Goal: Information Seeking & Learning: Learn about a topic

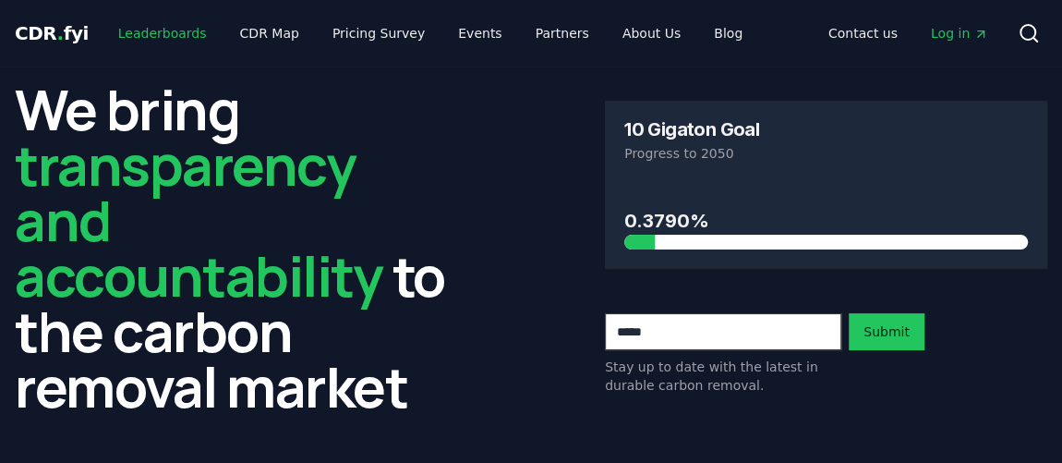
click at [162, 36] on link "Leaderboards" at bounding box center [162, 33] width 118 height 33
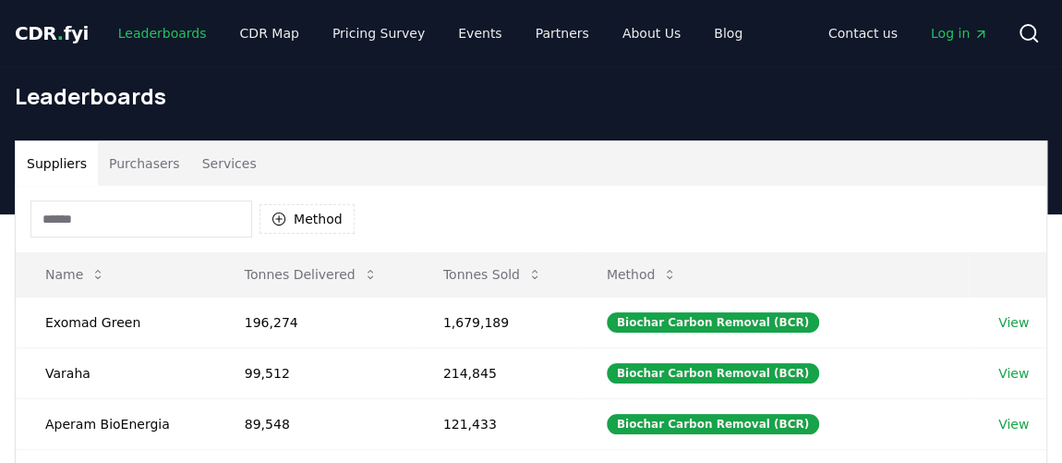
scroll to position [83, 0]
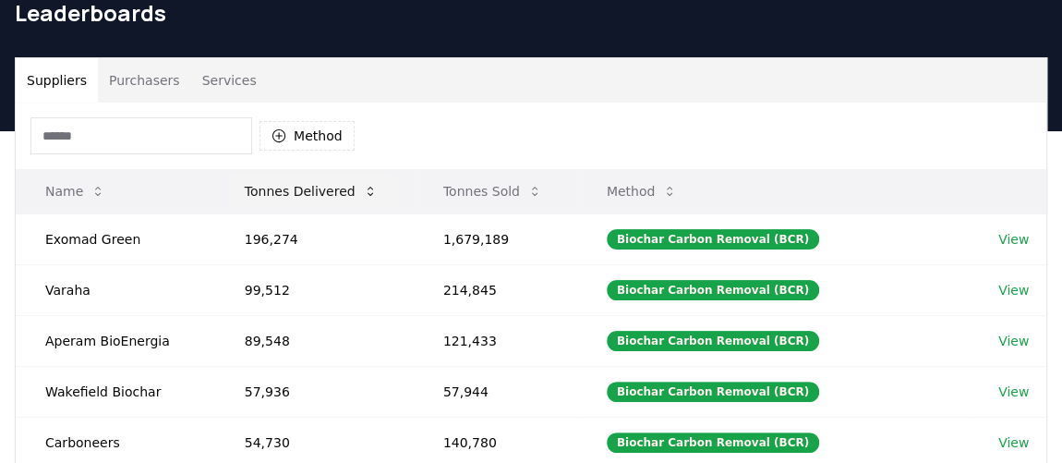
click at [339, 193] on button "Tonnes Delivered" at bounding box center [311, 191] width 163 height 37
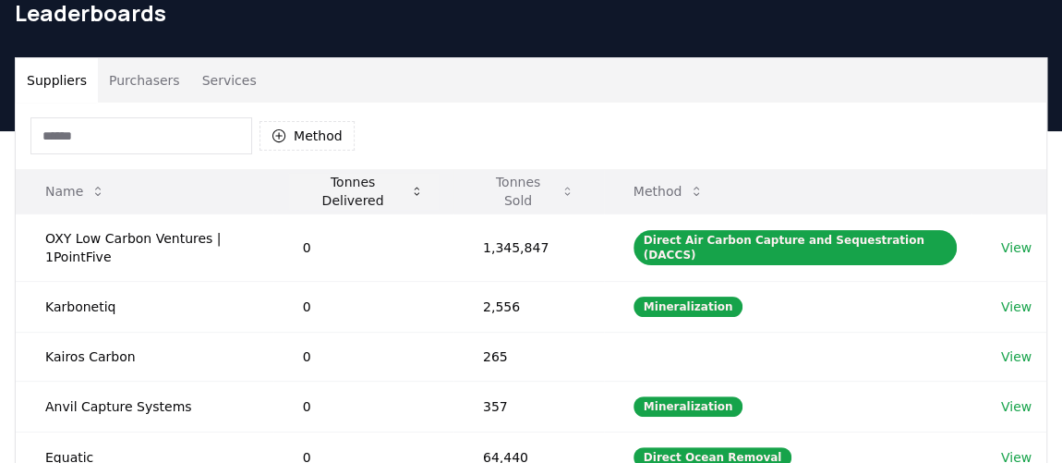
click at [339, 193] on button "Tonnes Delivered" at bounding box center [363, 191] width 151 height 37
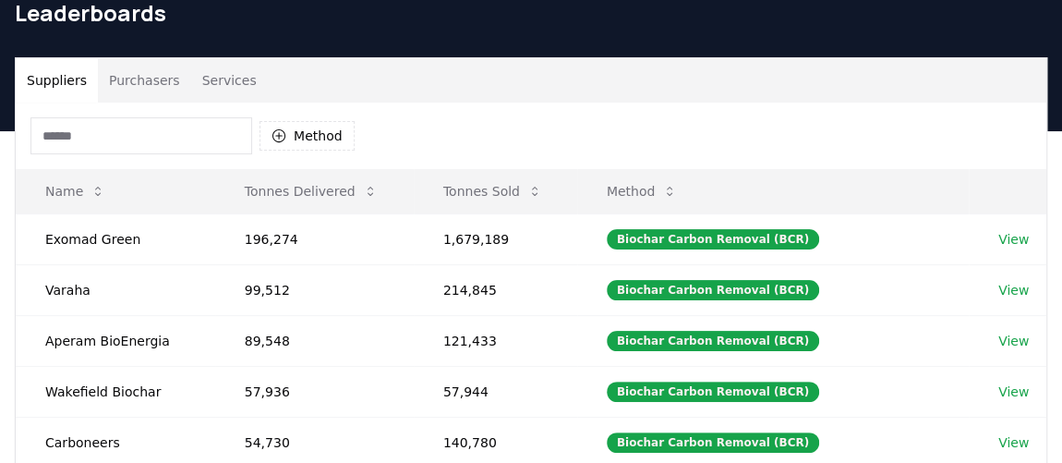
click at [128, 94] on button "Purchasers" at bounding box center [144, 80] width 93 height 44
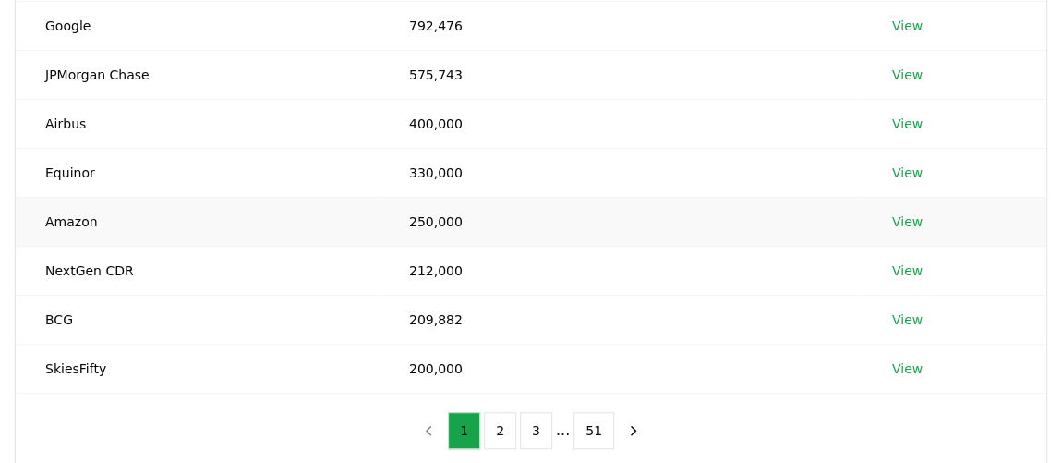
scroll to position [419, 0]
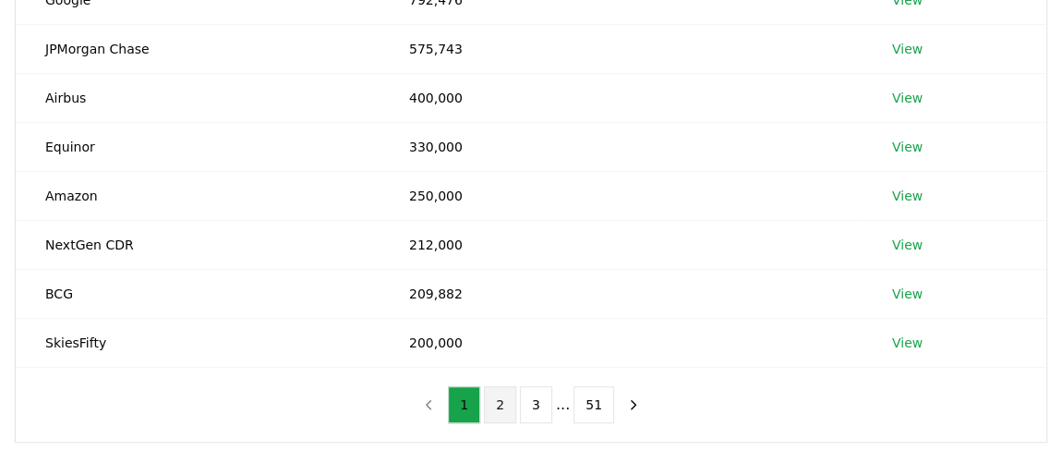
click at [507, 403] on button "2" at bounding box center [500, 404] width 32 height 37
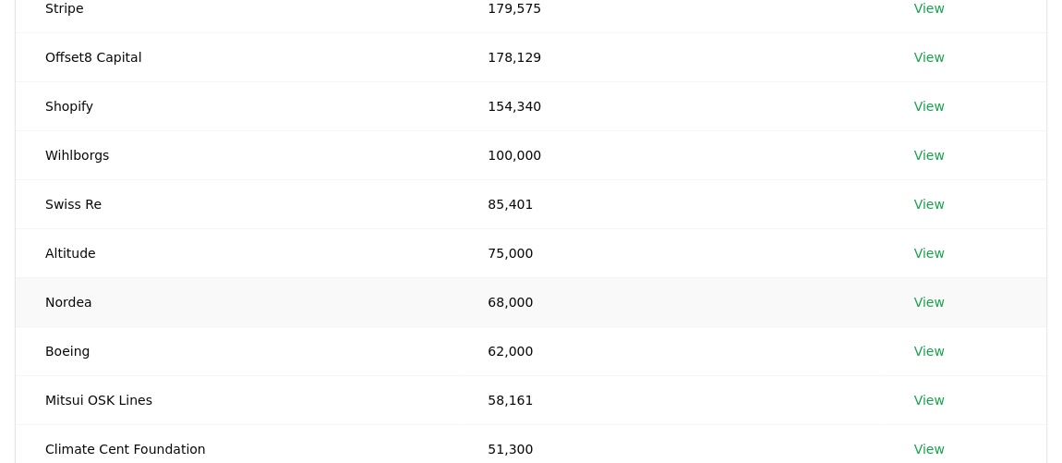
scroll to position [251, 0]
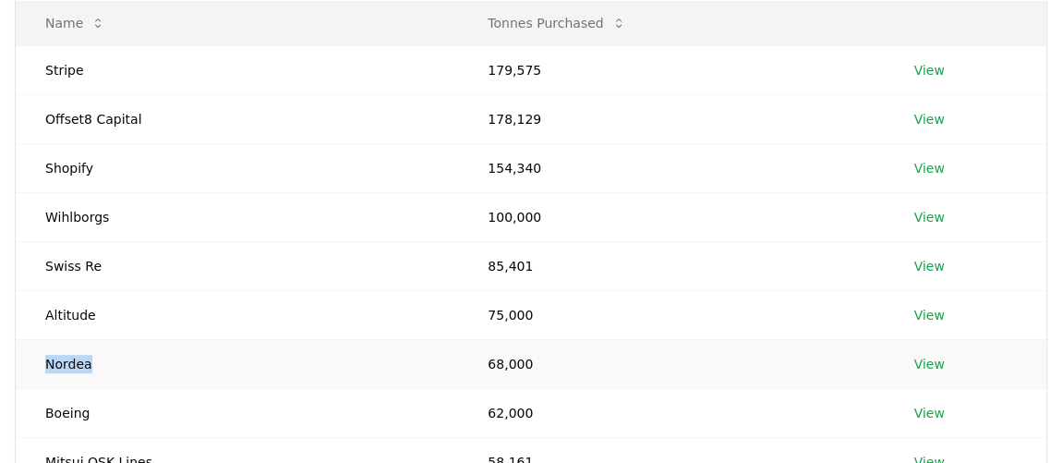
drag, startPoint x: 46, startPoint y: 366, endPoint x: 116, endPoint y: 366, distance: 70.2
click at [116, 366] on td "Nordea" at bounding box center [237, 363] width 442 height 49
click at [216, 360] on td "Nordea" at bounding box center [237, 363] width 442 height 49
click at [154, 348] on td "Nordea" at bounding box center [237, 363] width 442 height 49
drag, startPoint x: 56, startPoint y: 358, endPoint x: 146, endPoint y: 358, distance: 89.6
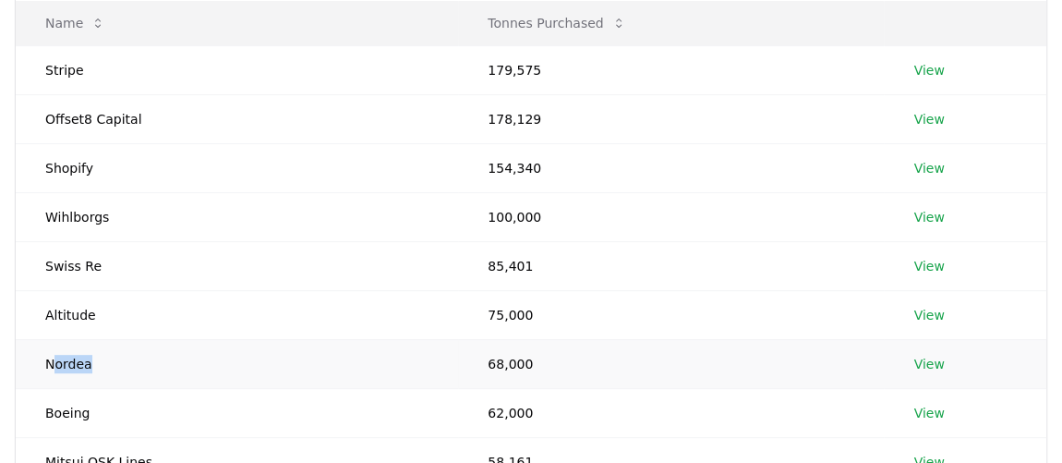
click at [146, 358] on td "Nordea" at bounding box center [237, 363] width 442 height 49
click at [539, 364] on td "68,000" at bounding box center [671, 363] width 426 height 49
click at [924, 364] on link "View" at bounding box center [928, 364] width 30 height 18
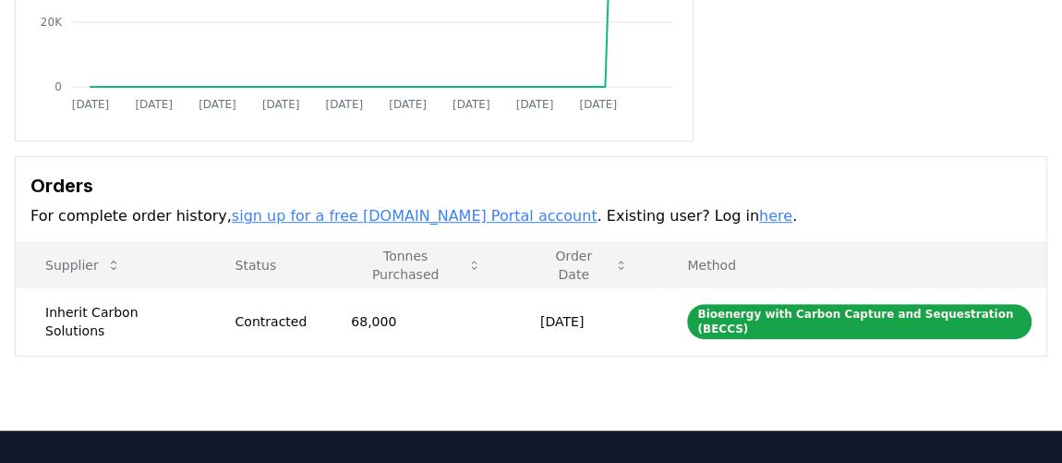
scroll to position [335, 0]
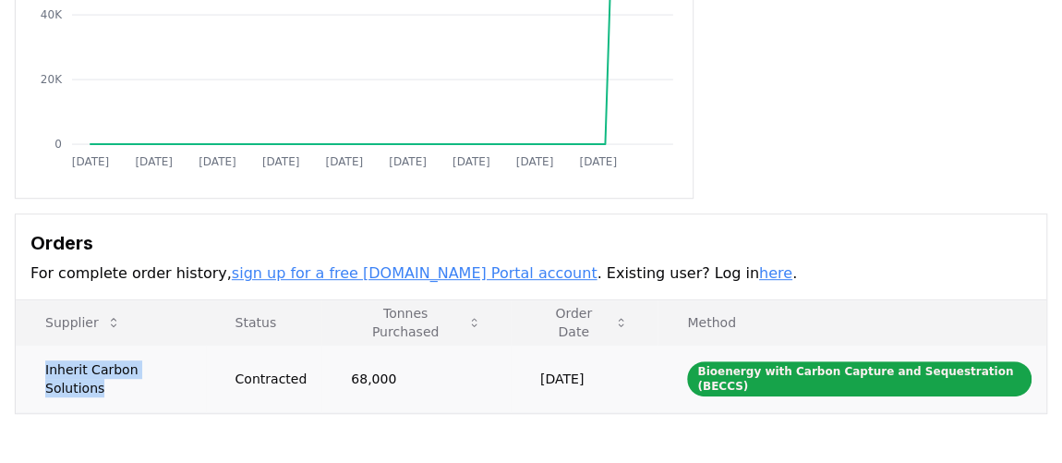
drag, startPoint x: 42, startPoint y: 368, endPoint x: 186, endPoint y: 368, distance: 144.1
click at [186, 368] on td "Inherit Carbon Solutions" at bounding box center [111, 377] width 190 height 67
copy td "Inherit Carbon Solutions"
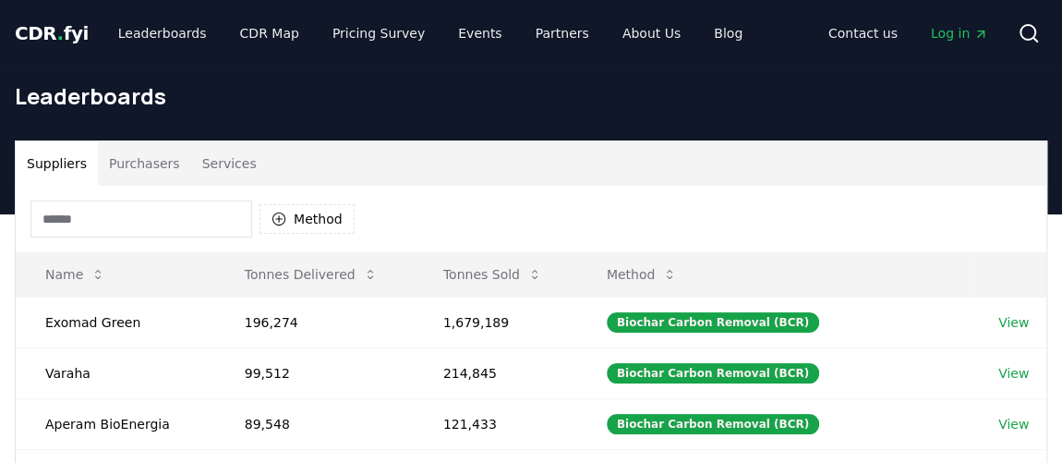
click at [102, 169] on button "Purchasers" at bounding box center [144, 163] width 93 height 44
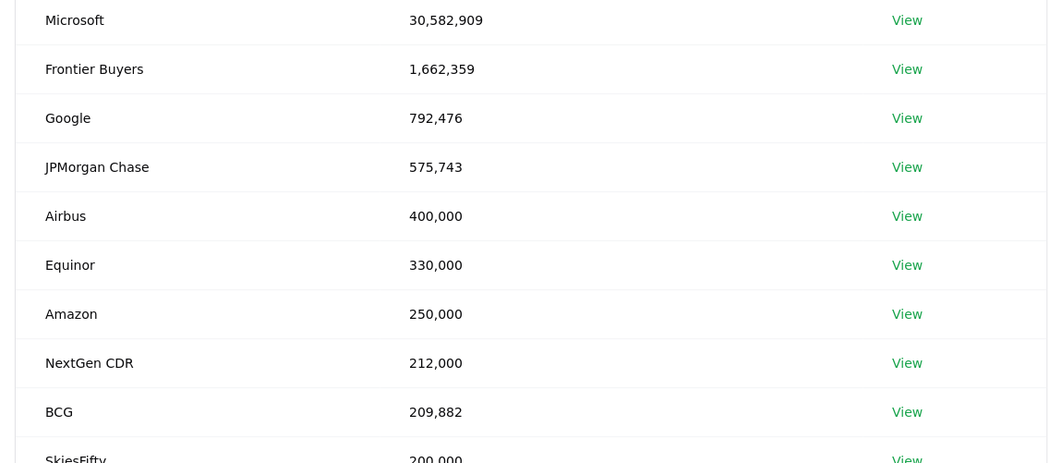
scroll to position [503, 0]
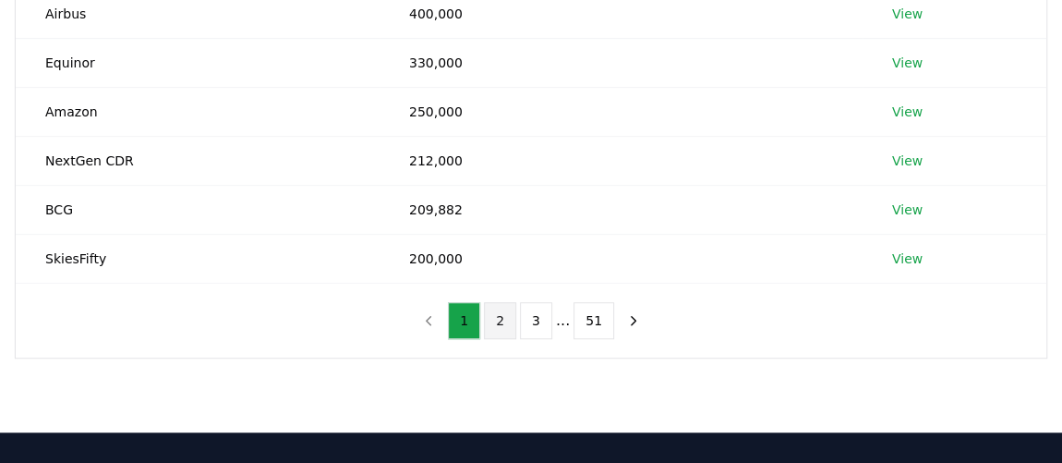
click at [505, 320] on button "2" at bounding box center [500, 320] width 32 height 37
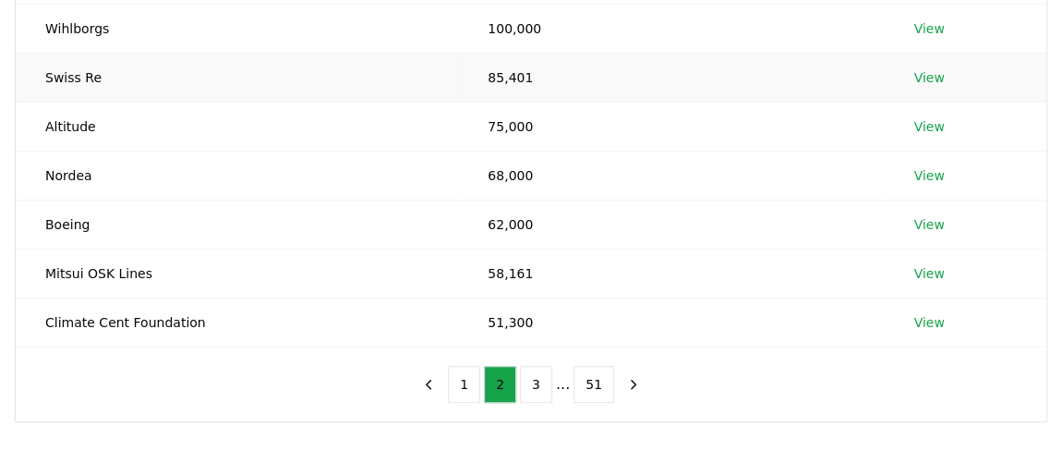
scroll to position [671, 0]
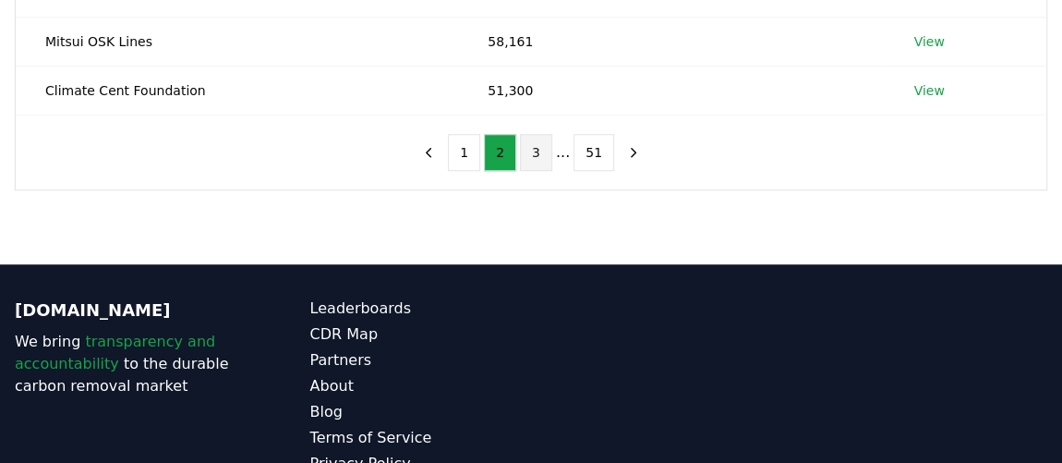
click at [536, 149] on button "3" at bounding box center [536, 152] width 32 height 37
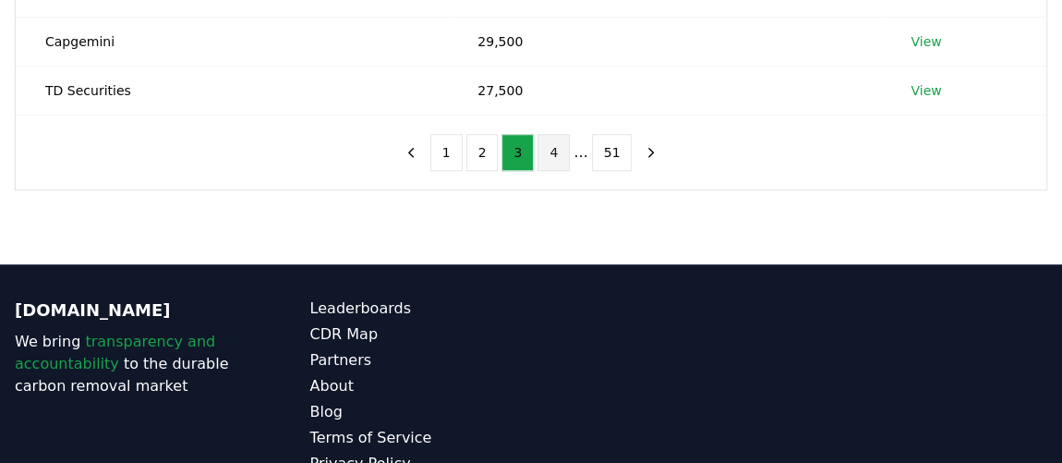
click at [568, 156] on button "4" at bounding box center [553, 152] width 32 height 37
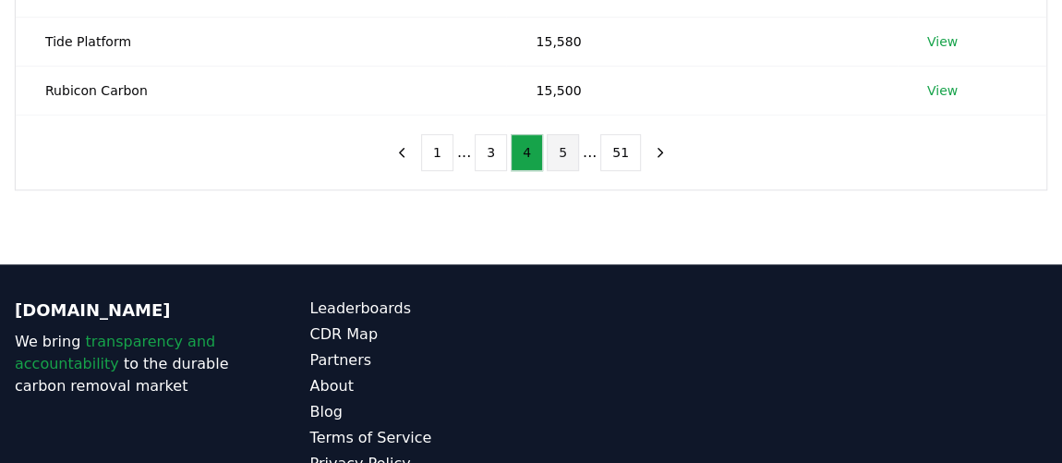
click at [563, 152] on button "5" at bounding box center [563, 152] width 32 height 37
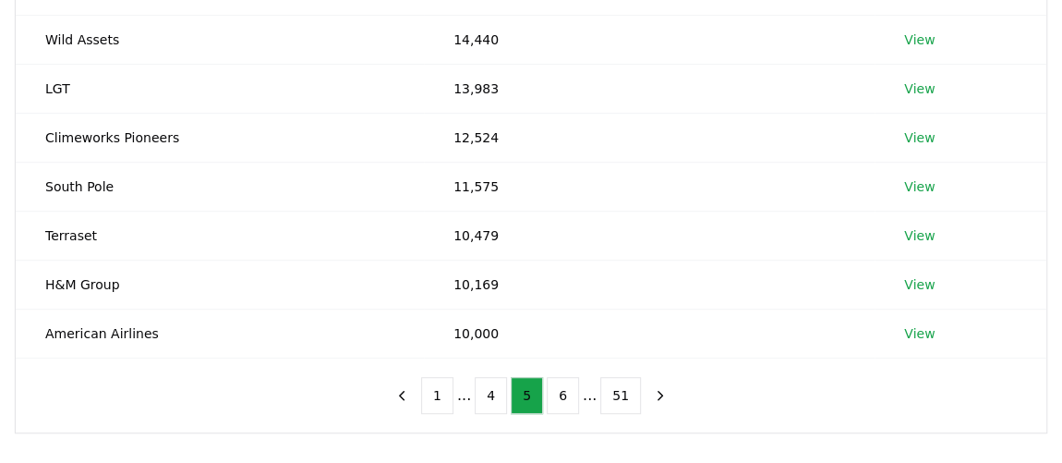
scroll to position [755, 0]
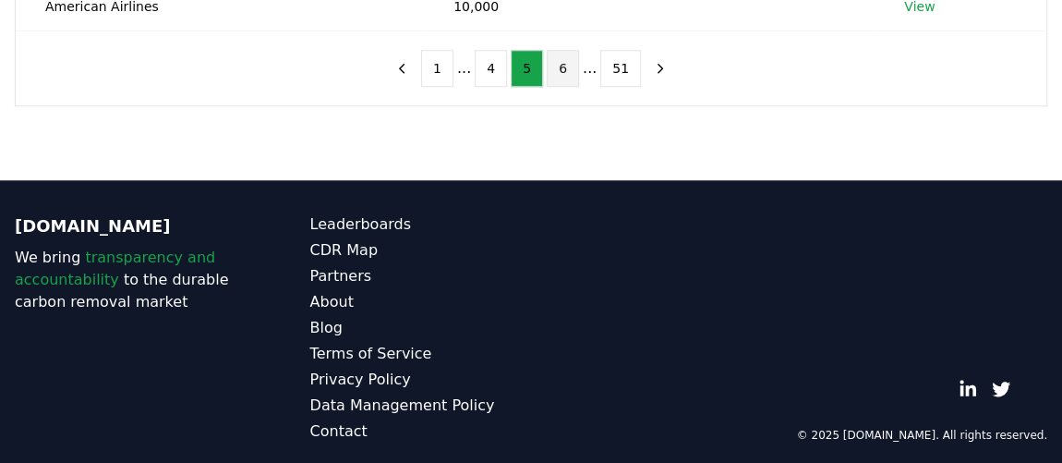
click at [550, 71] on button "6" at bounding box center [563, 68] width 32 height 37
click at [567, 66] on button "7" at bounding box center [563, 68] width 32 height 37
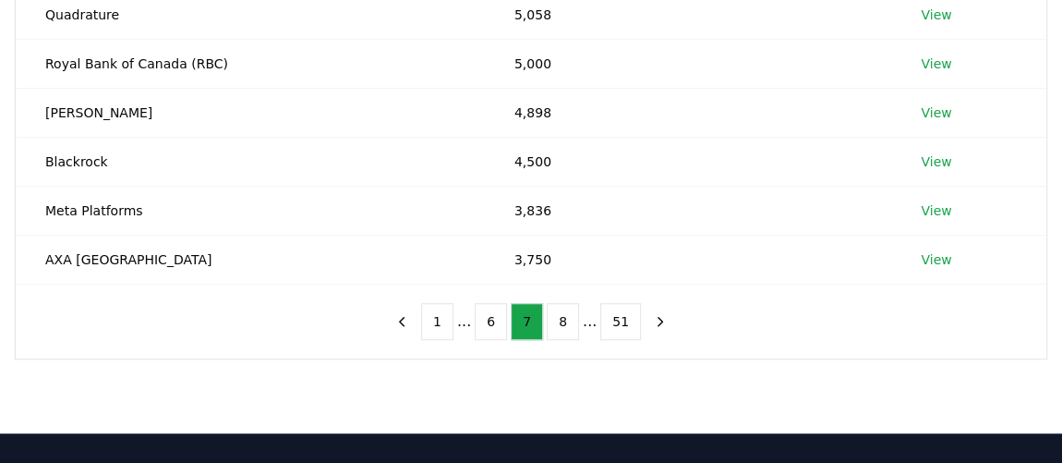
scroll to position [503, 0]
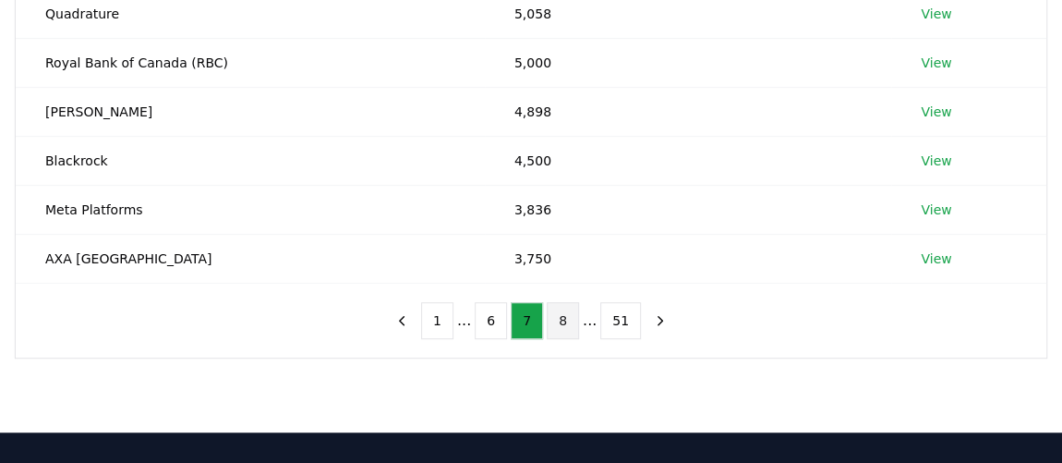
click at [565, 318] on button "8" at bounding box center [563, 320] width 32 height 37
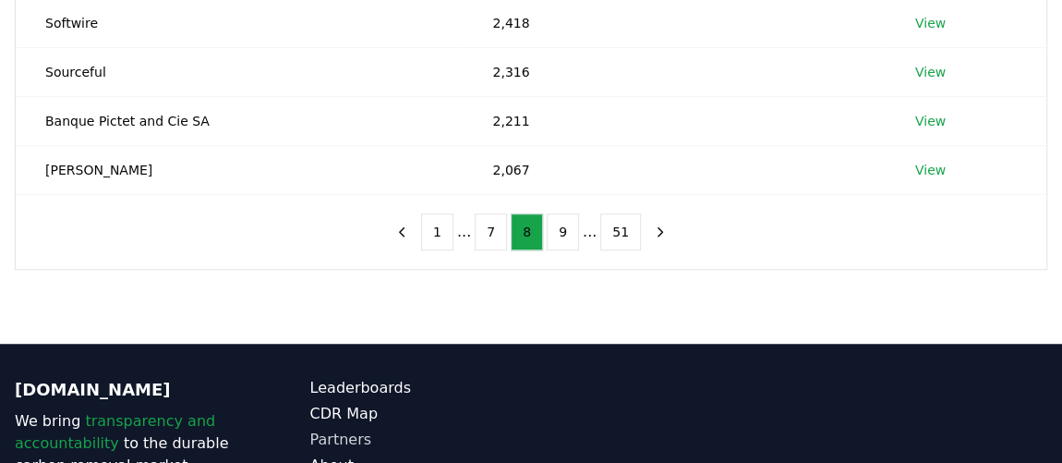
scroll to position [671, 0]
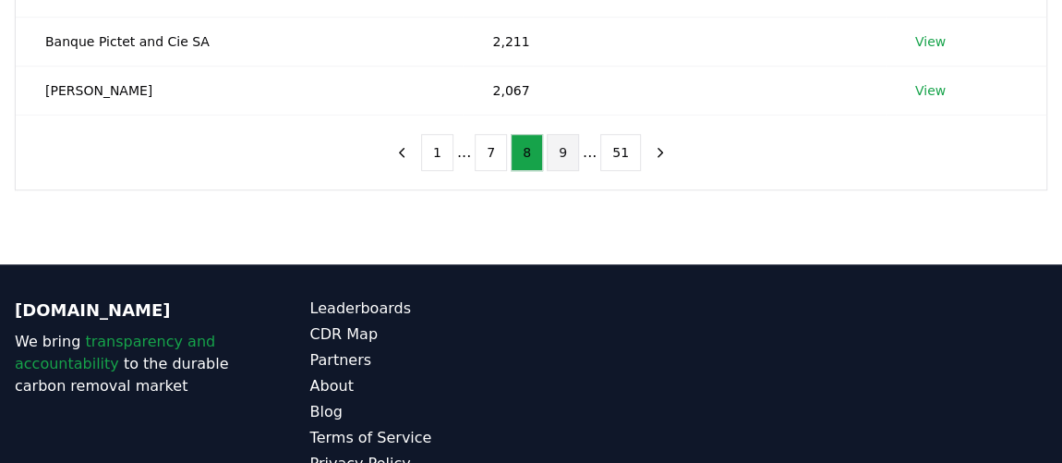
click at [573, 139] on button "9" at bounding box center [563, 152] width 32 height 37
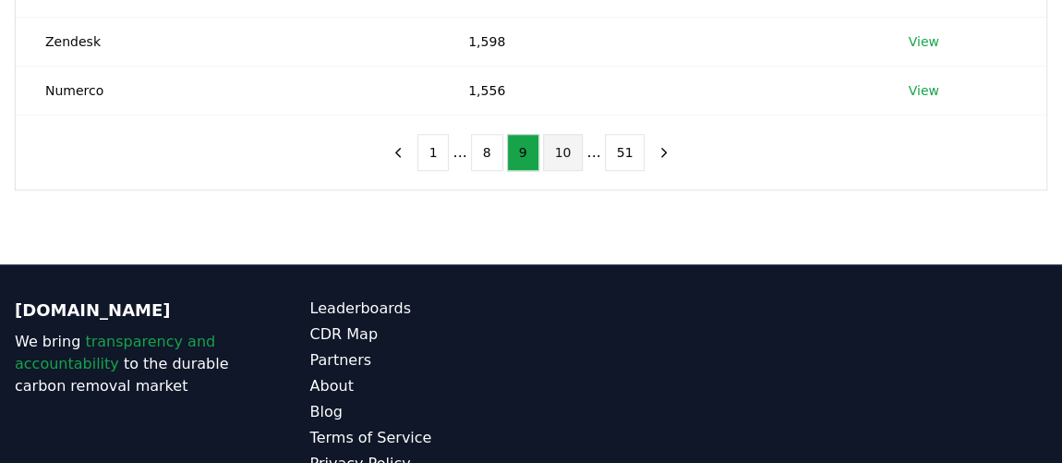
click at [555, 139] on button "10" at bounding box center [563, 152] width 41 height 37
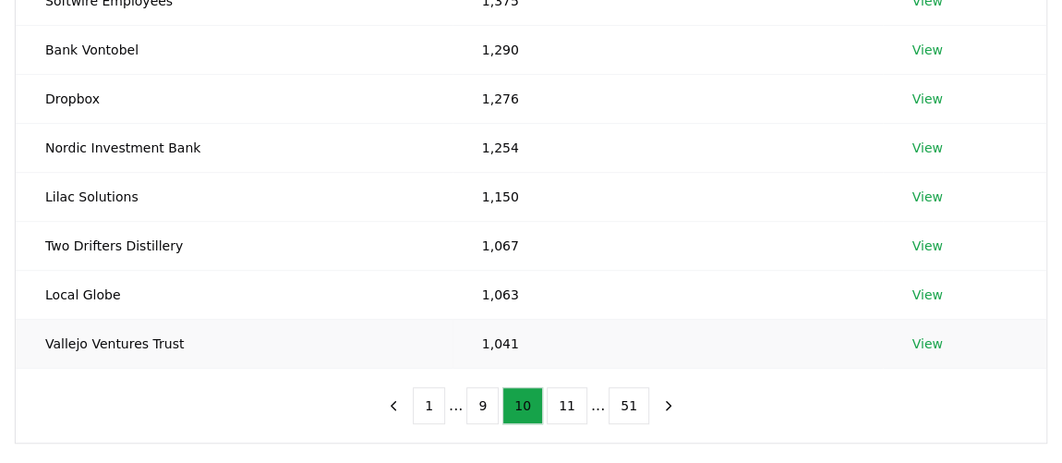
scroll to position [419, 0]
click at [569, 404] on button "11" at bounding box center [567, 404] width 41 height 37
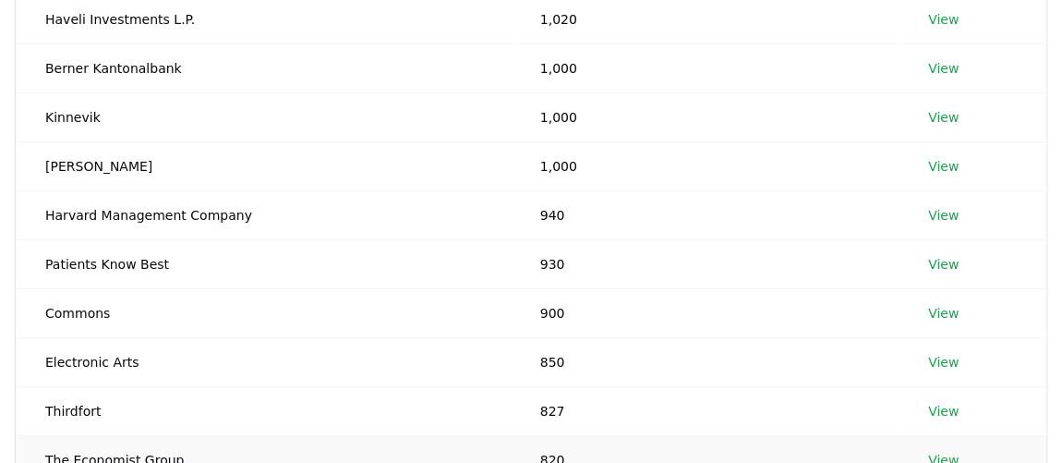
scroll to position [503, 0]
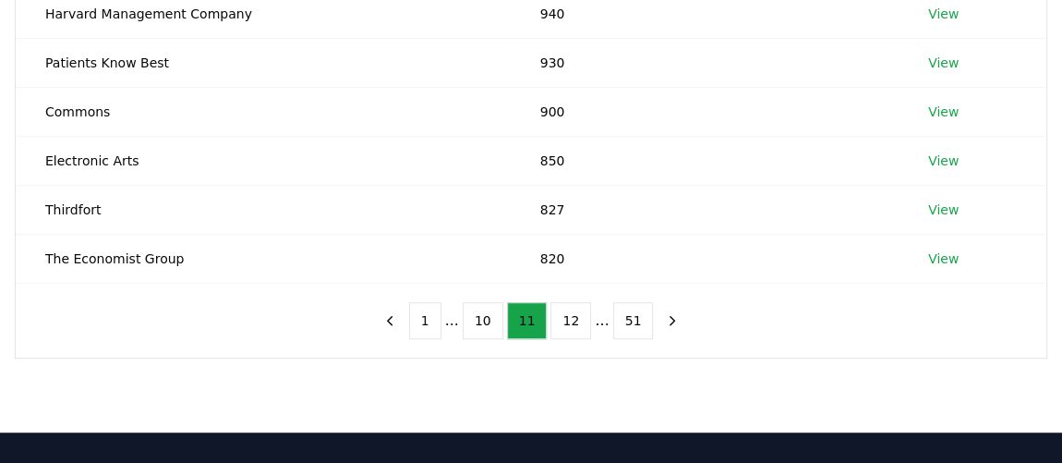
click at [585, 331] on ul "1 ... 10 11 12 ... 51" at bounding box center [531, 320] width 245 height 37
click at [575, 326] on button "12" at bounding box center [570, 320] width 41 height 37
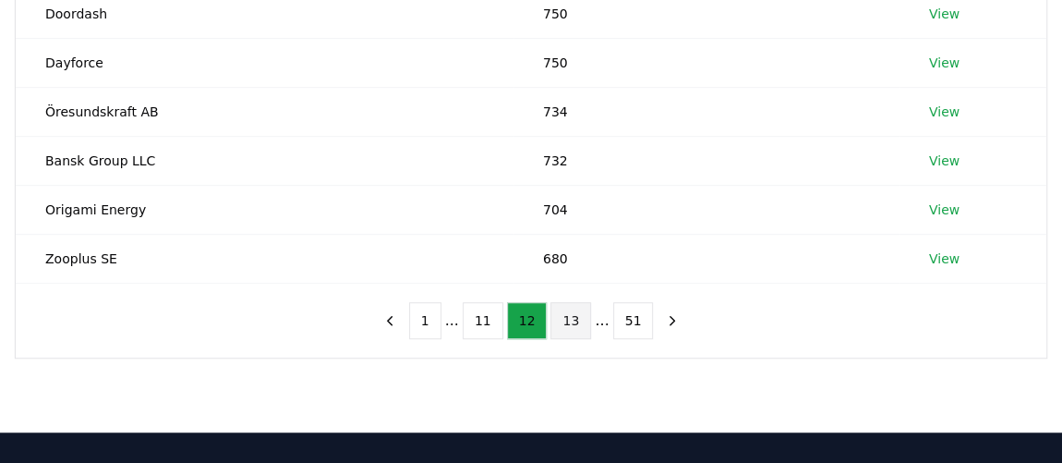
click at [569, 314] on button "13" at bounding box center [570, 320] width 41 height 37
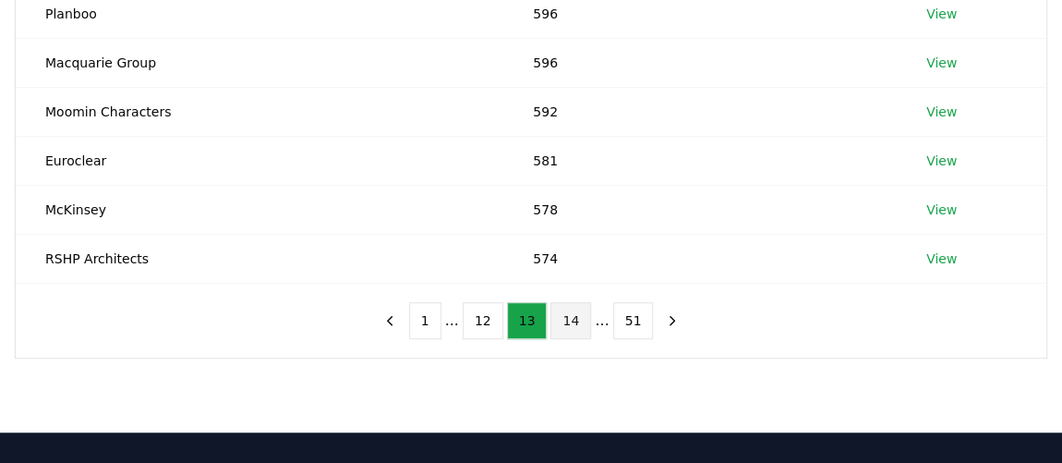
click at [573, 320] on button "14" at bounding box center [570, 320] width 41 height 37
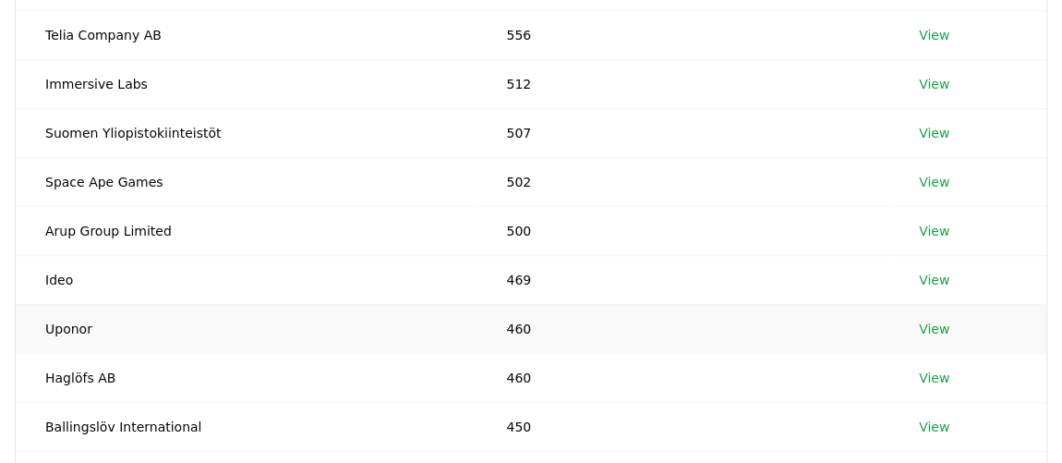
scroll to position [419, 0]
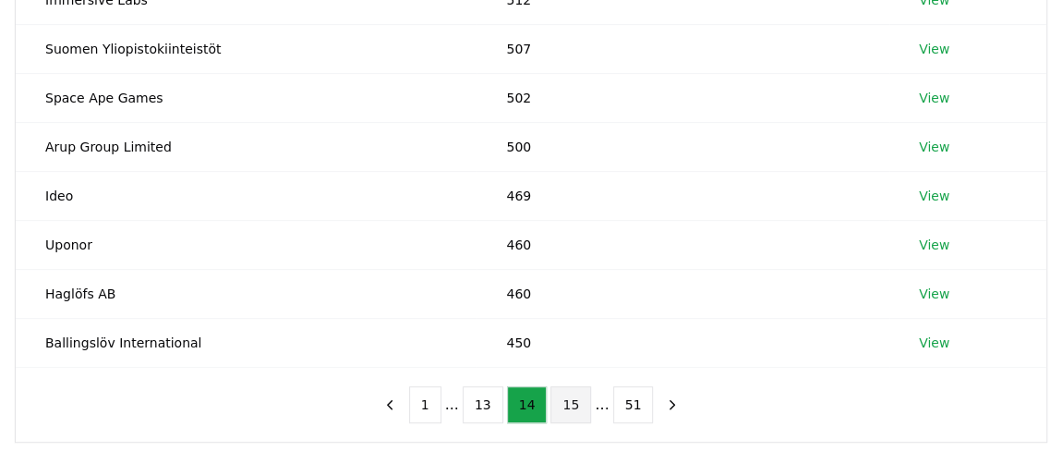
click at [576, 404] on button "15" at bounding box center [570, 404] width 41 height 37
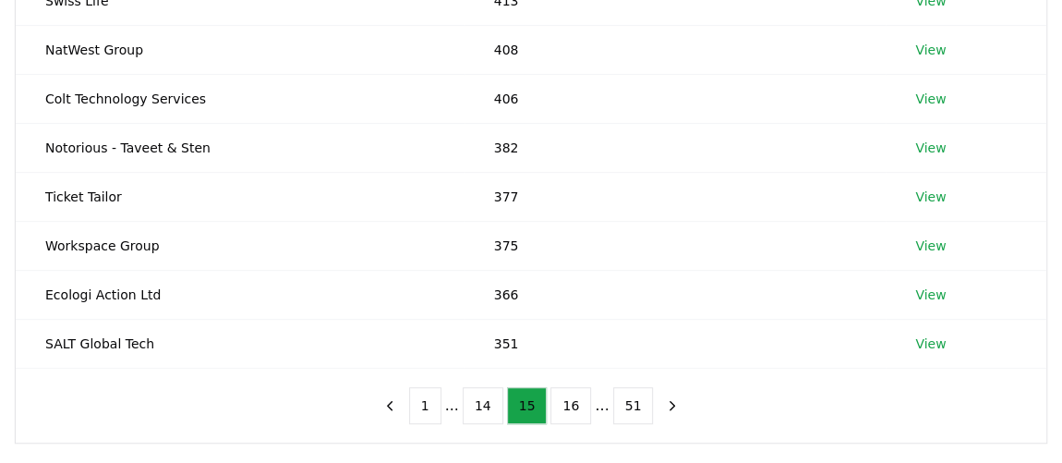
scroll to position [503, 0]
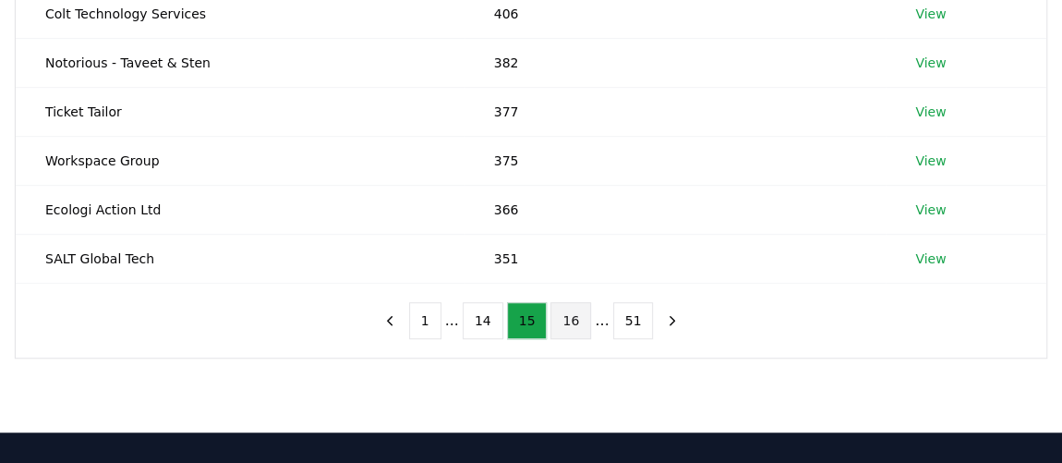
click at [560, 319] on button "16" at bounding box center [570, 320] width 41 height 37
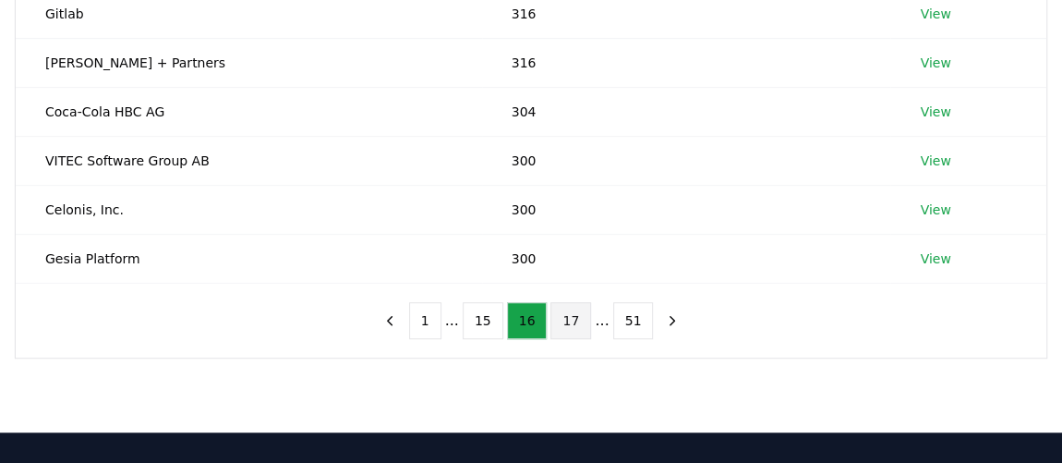
click at [569, 321] on button "17" at bounding box center [570, 320] width 41 height 37
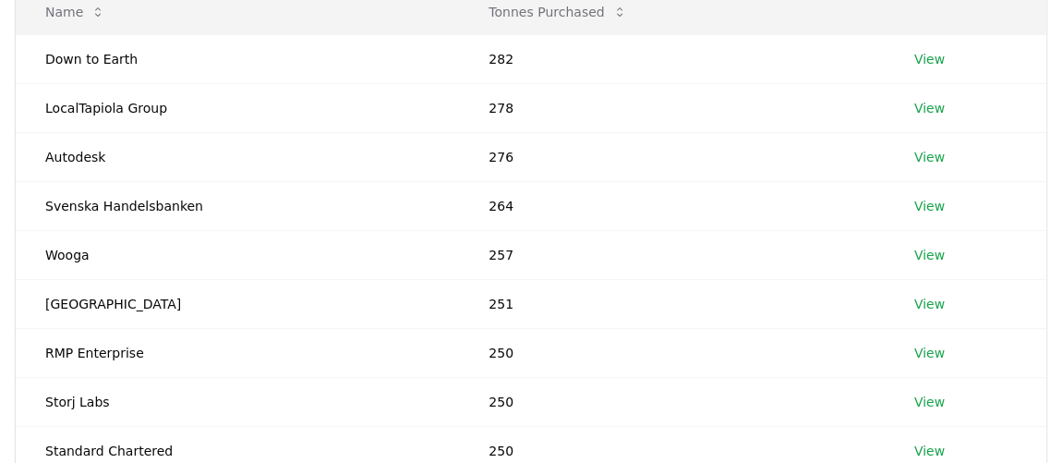
scroll to position [419, 0]
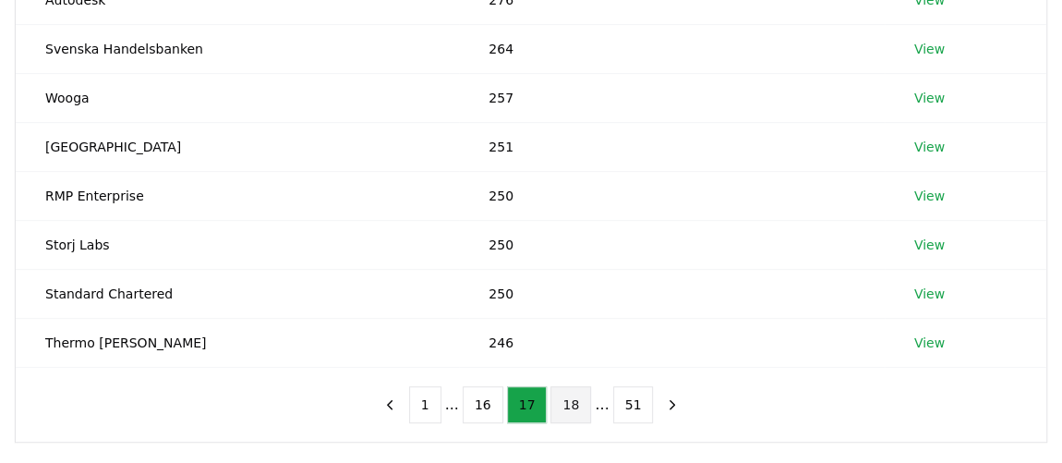
click at [558, 404] on button "18" at bounding box center [570, 404] width 41 height 37
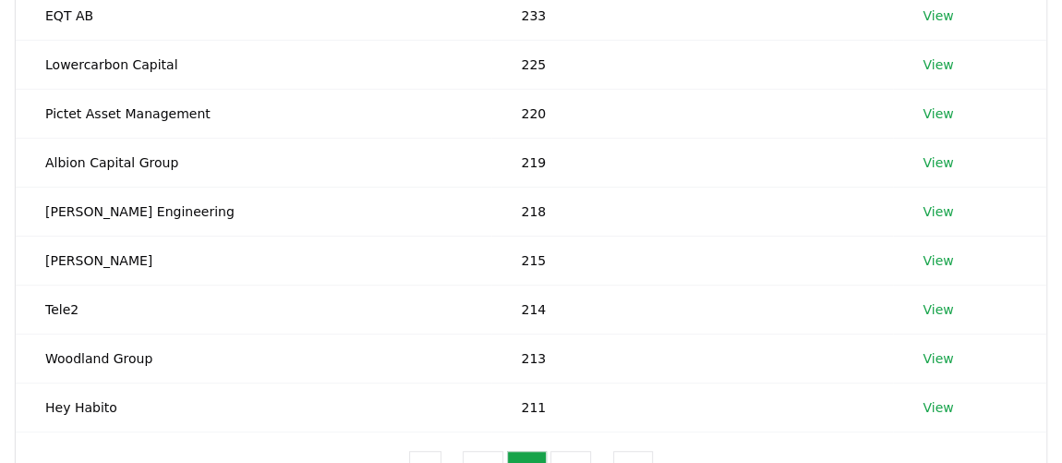
scroll to position [503, 0]
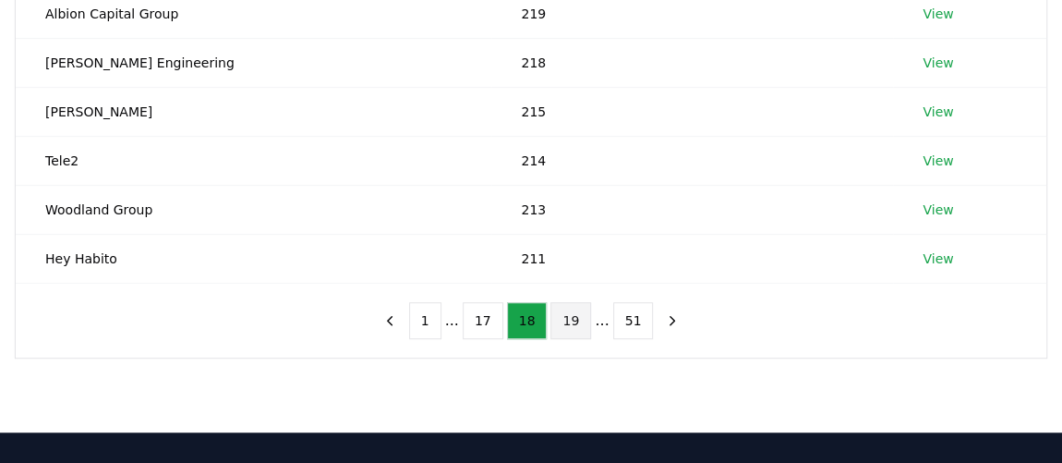
click at [570, 330] on button "19" at bounding box center [570, 320] width 41 height 37
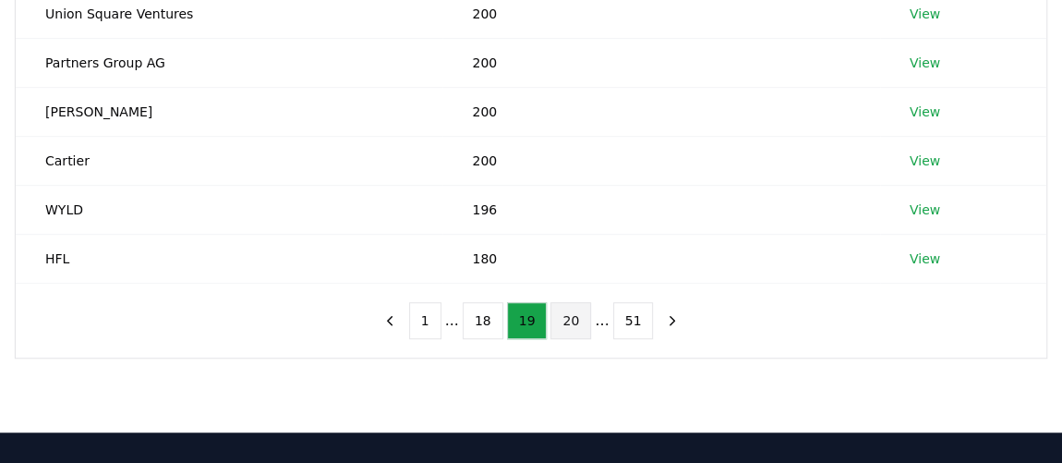
click at [563, 321] on button "20" at bounding box center [570, 320] width 41 height 37
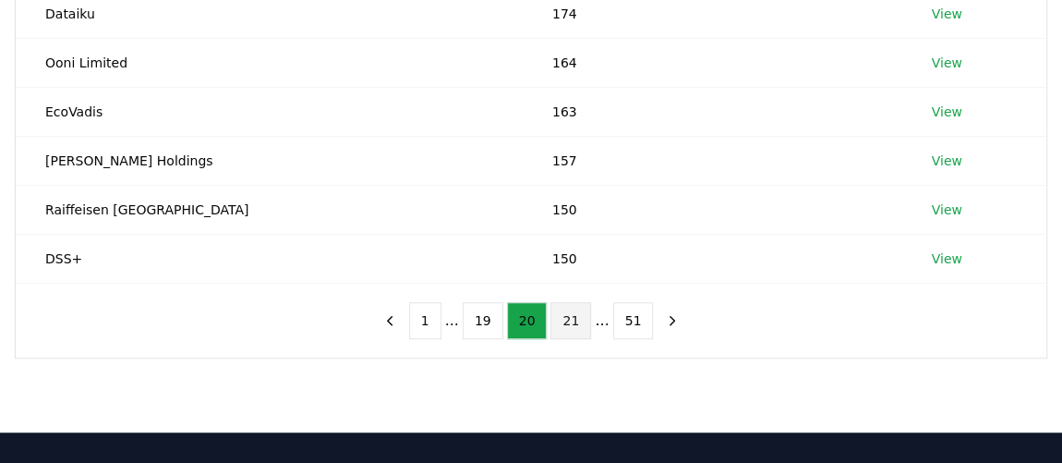
click at [566, 320] on button "21" at bounding box center [570, 320] width 41 height 37
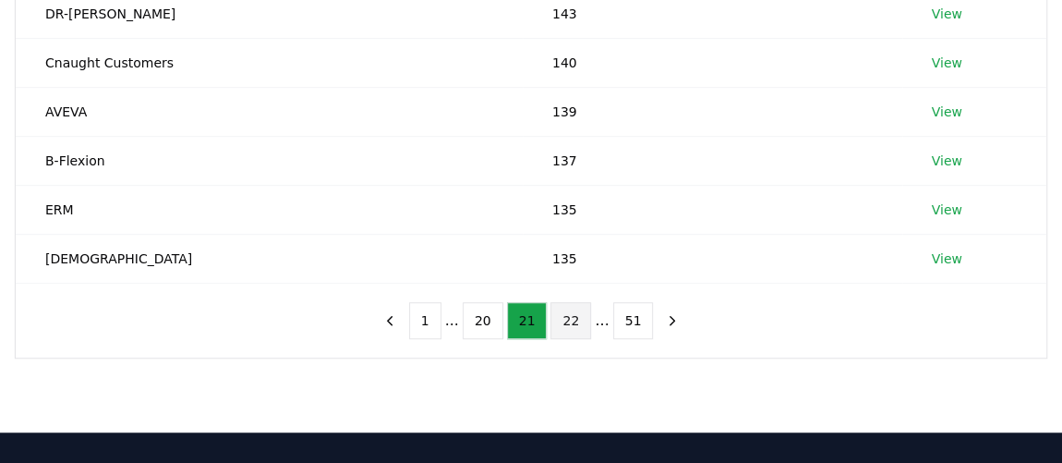
click at [558, 320] on button "22" at bounding box center [570, 320] width 41 height 37
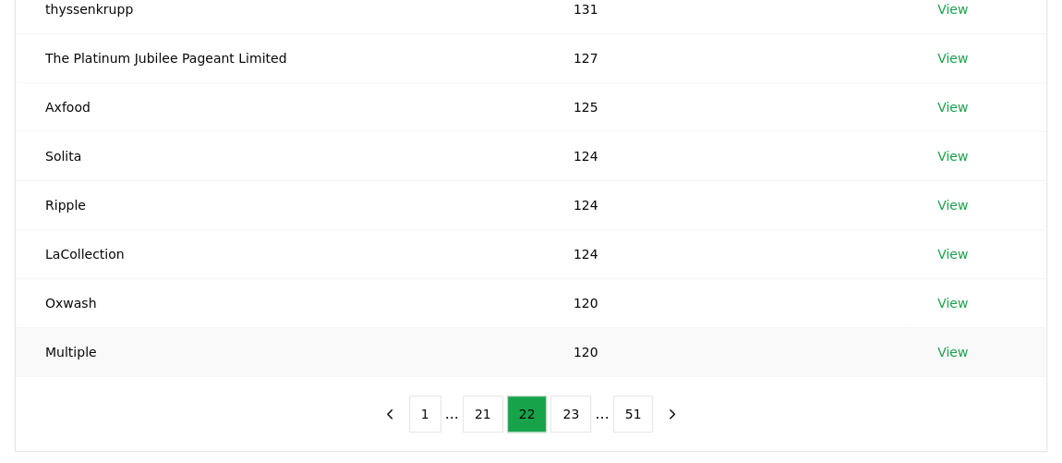
scroll to position [419, 0]
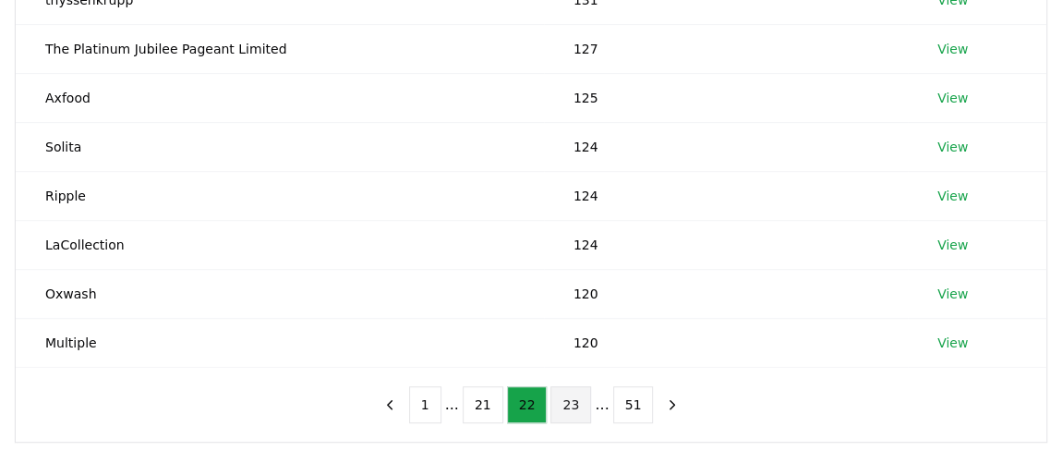
click at [567, 400] on button "23" at bounding box center [570, 404] width 41 height 37
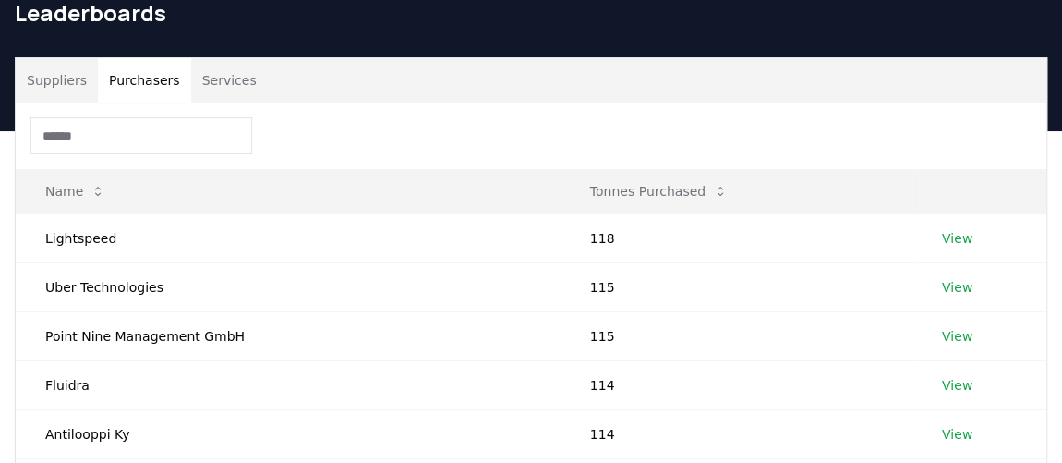
scroll to position [503, 0]
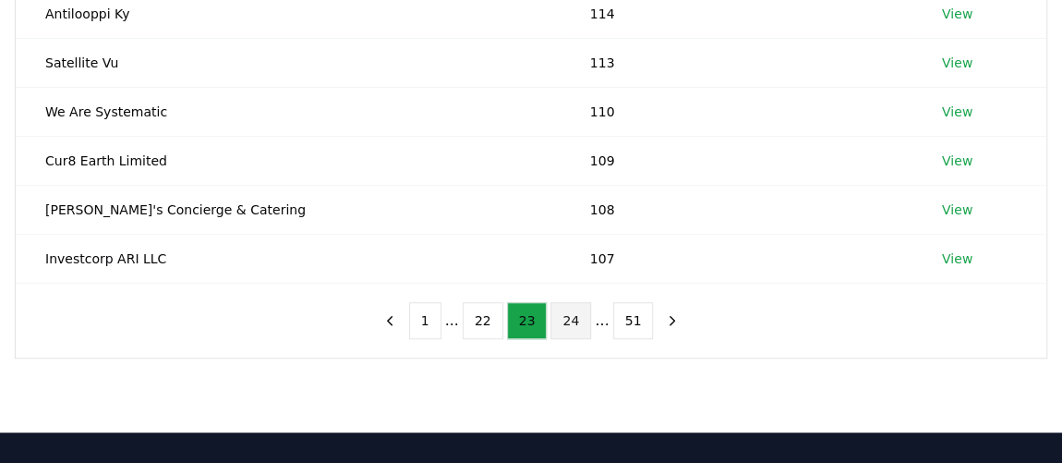
click at [571, 319] on button "24" at bounding box center [570, 320] width 41 height 37
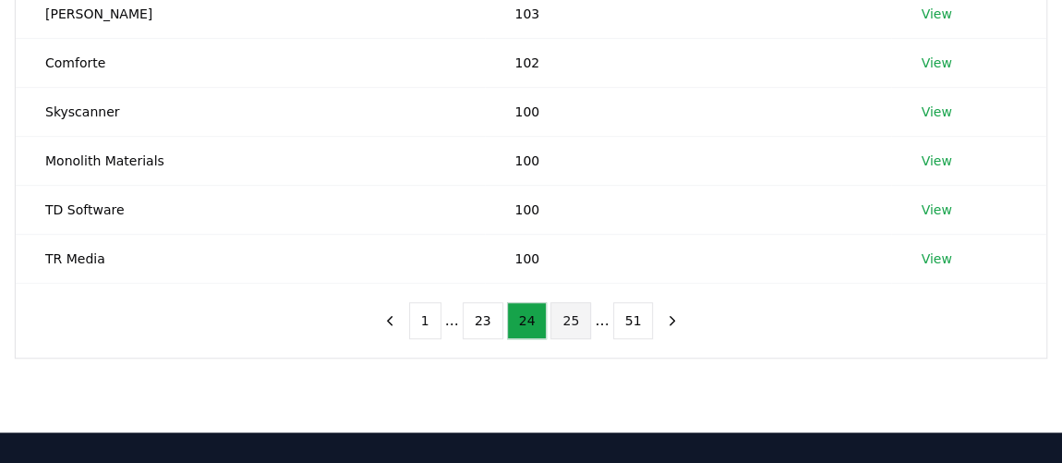
click at [573, 320] on button "25" at bounding box center [570, 320] width 41 height 37
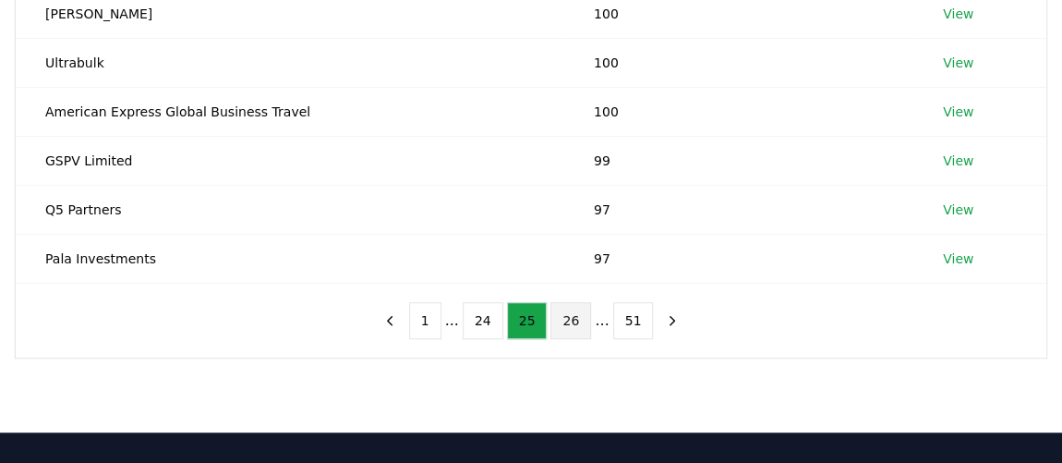
click at [576, 320] on button "26" at bounding box center [570, 320] width 41 height 37
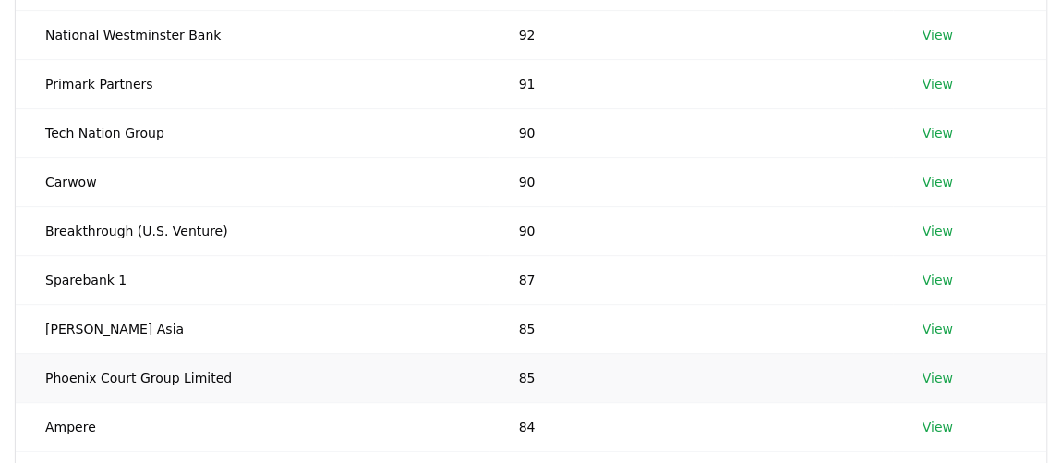
scroll to position [419, 0]
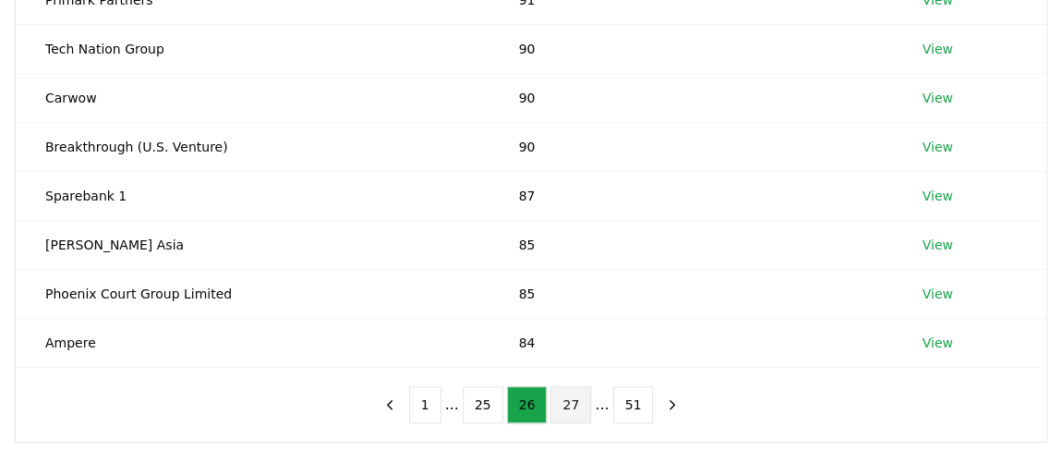
click at [568, 398] on button "27" at bounding box center [570, 404] width 41 height 37
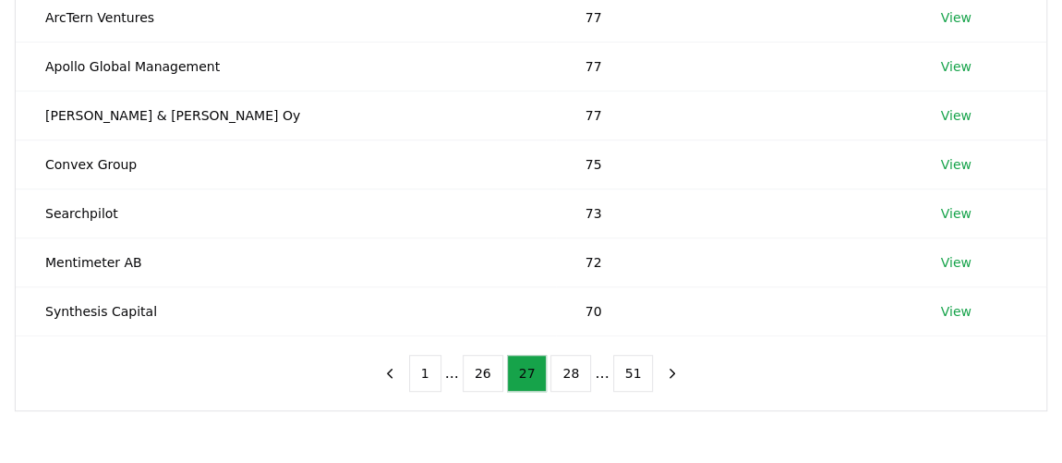
scroll to position [503, 0]
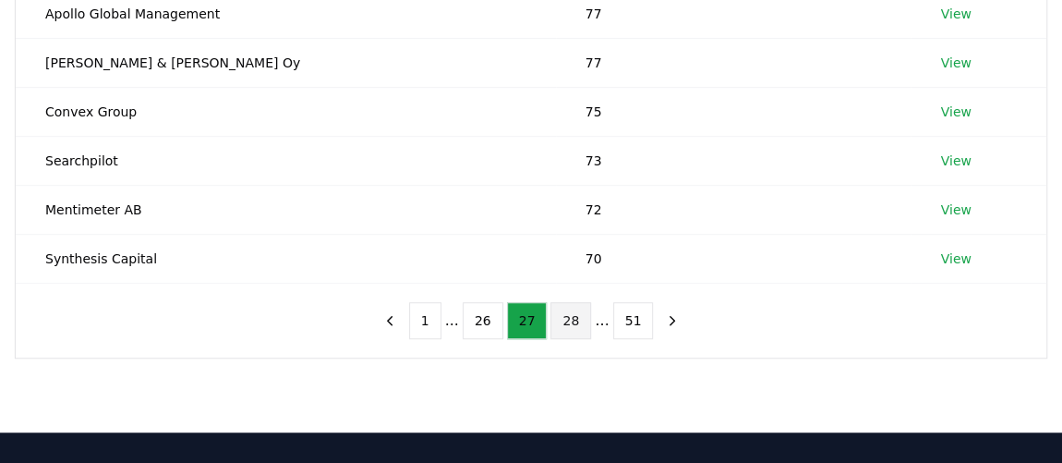
click at [570, 319] on button "28" at bounding box center [570, 320] width 41 height 37
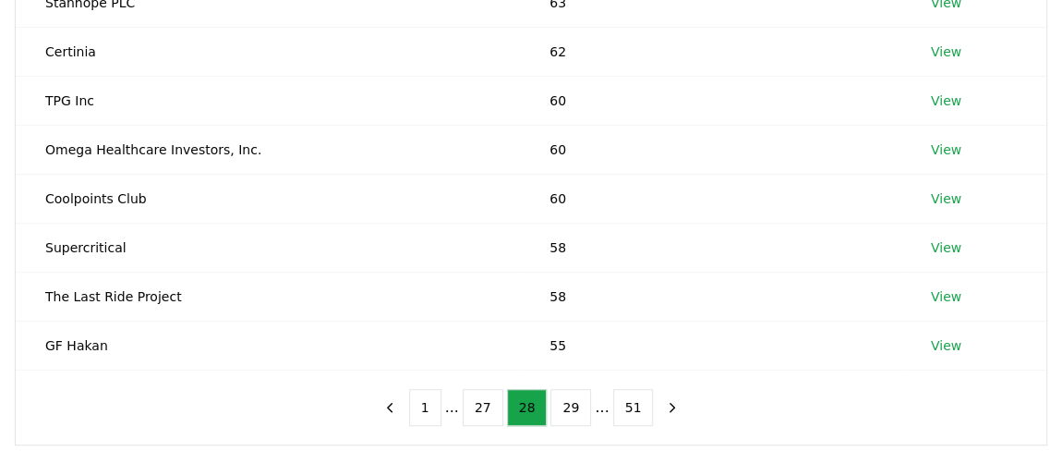
scroll to position [419, 0]
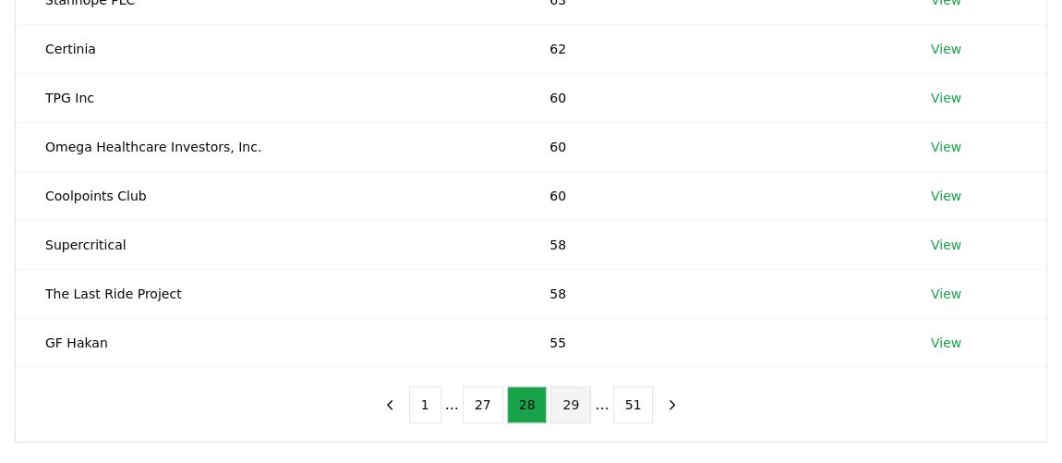
click at [571, 405] on button "29" at bounding box center [570, 404] width 41 height 37
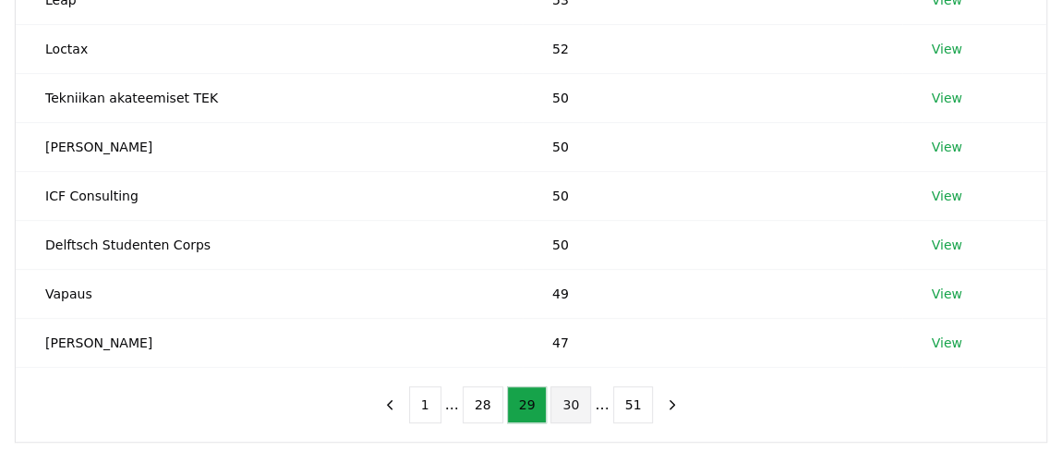
click at [577, 411] on button "30" at bounding box center [570, 404] width 41 height 37
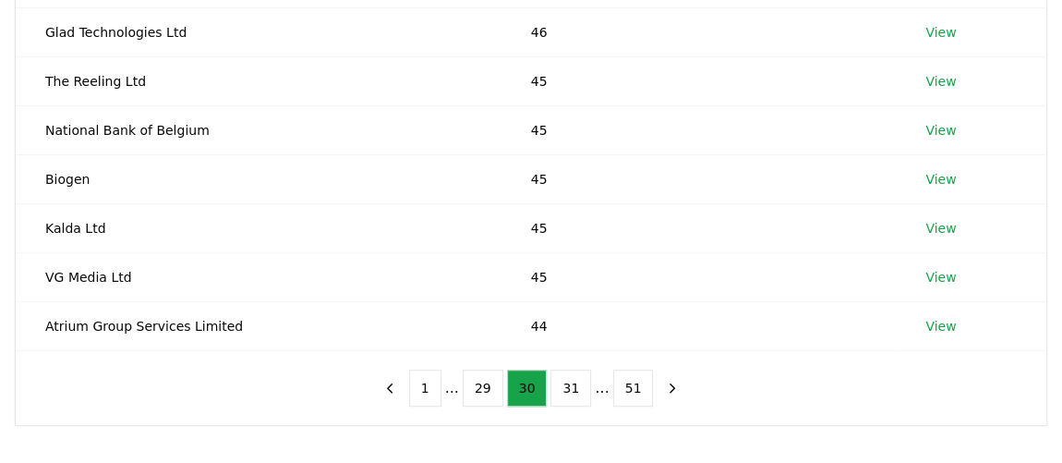
scroll to position [503, 0]
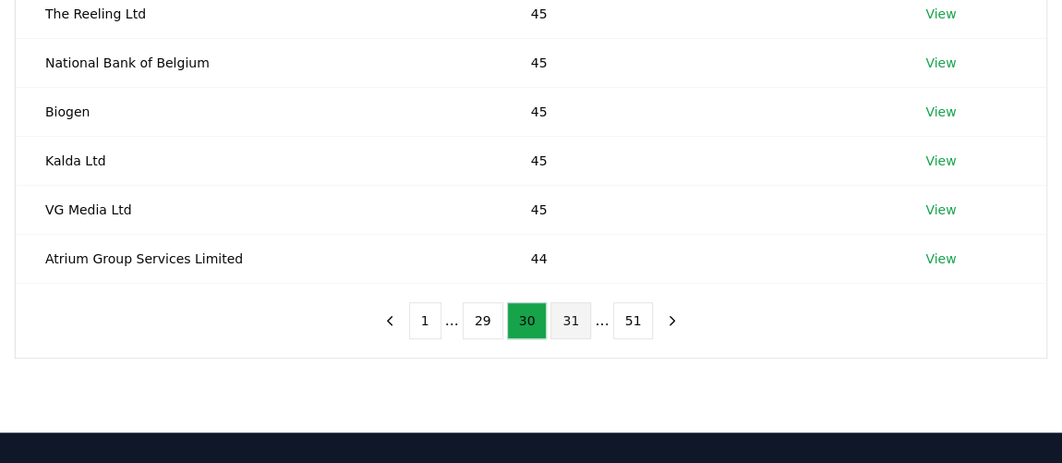
click at [576, 325] on button "31" at bounding box center [570, 320] width 41 height 37
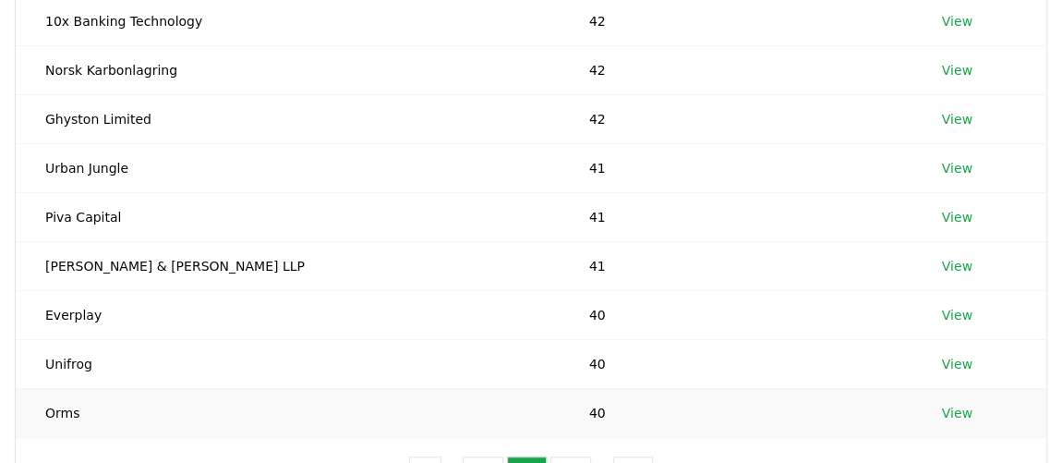
scroll to position [419, 0]
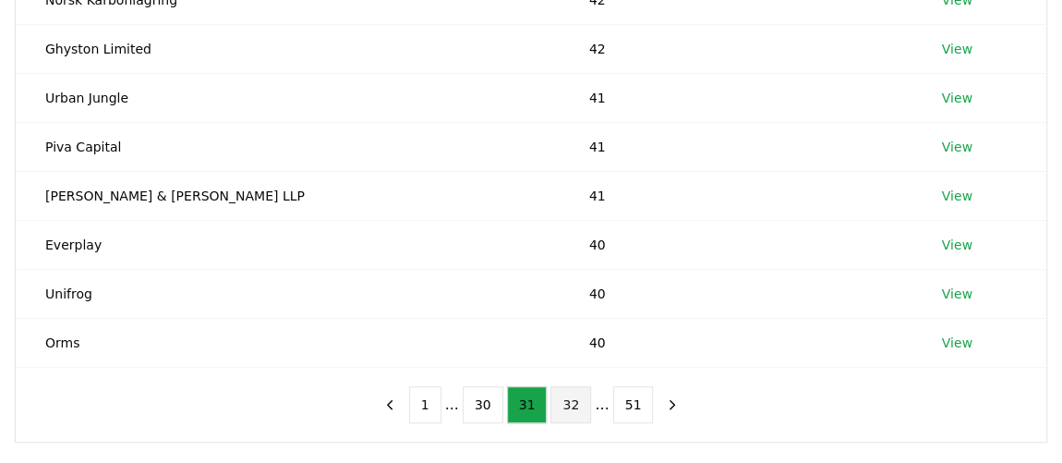
click at [561, 403] on button "32" at bounding box center [570, 404] width 41 height 37
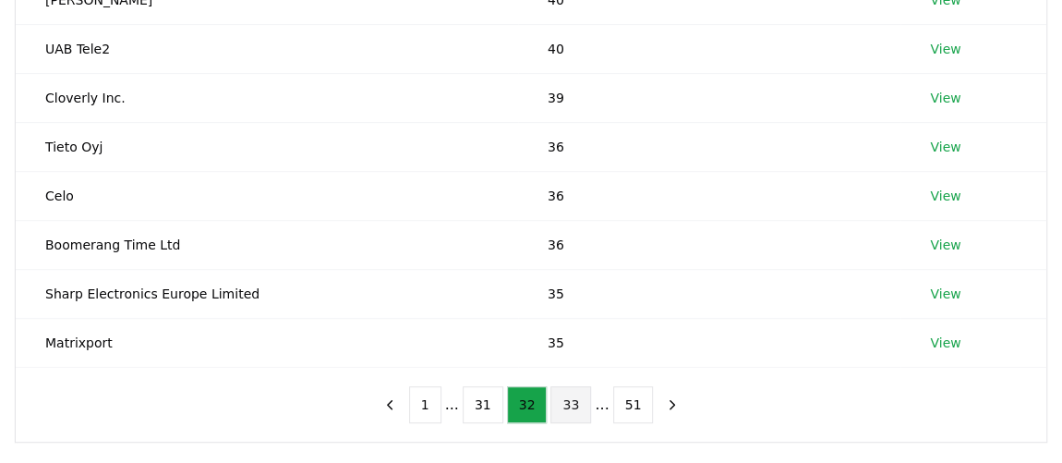
click at [569, 404] on button "33" at bounding box center [570, 404] width 41 height 37
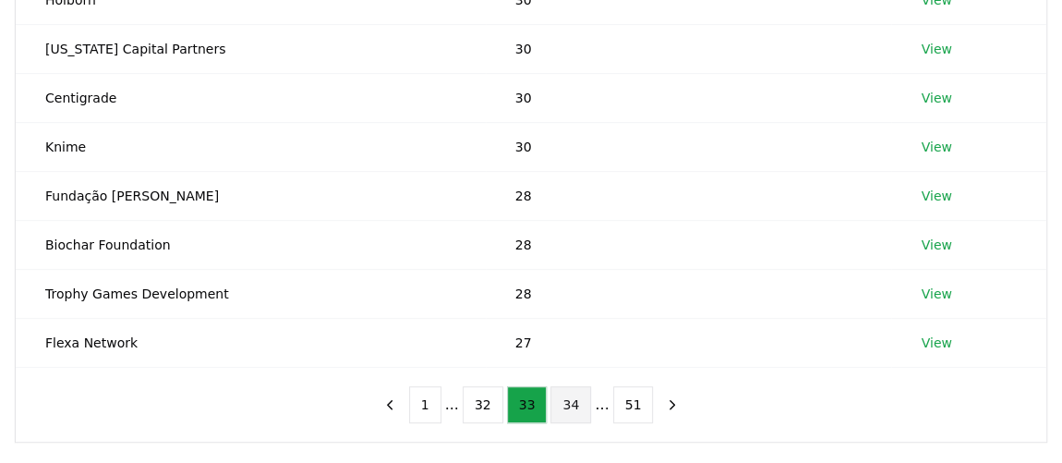
click at [574, 404] on button "34" at bounding box center [570, 404] width 41 height 37
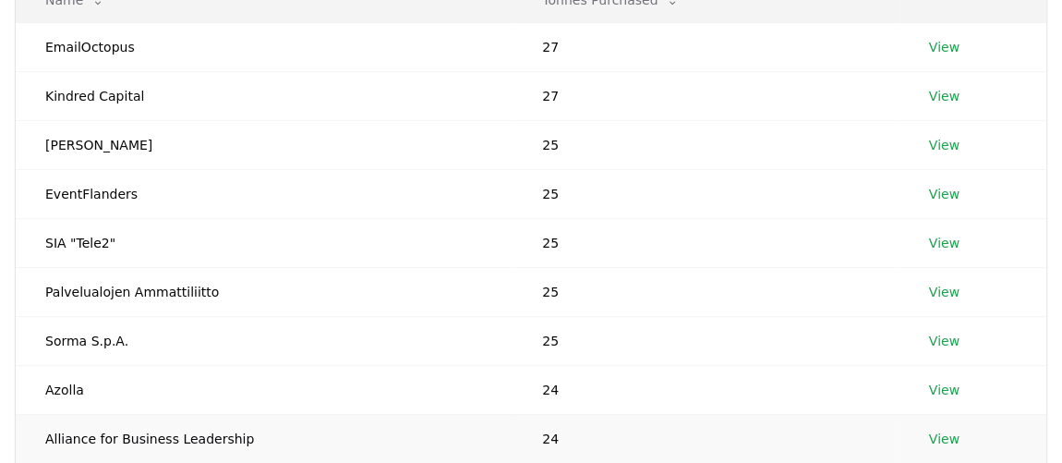
scroll to position [251, 0]
